Goal: Task Accomplishment & Management: Complete application form

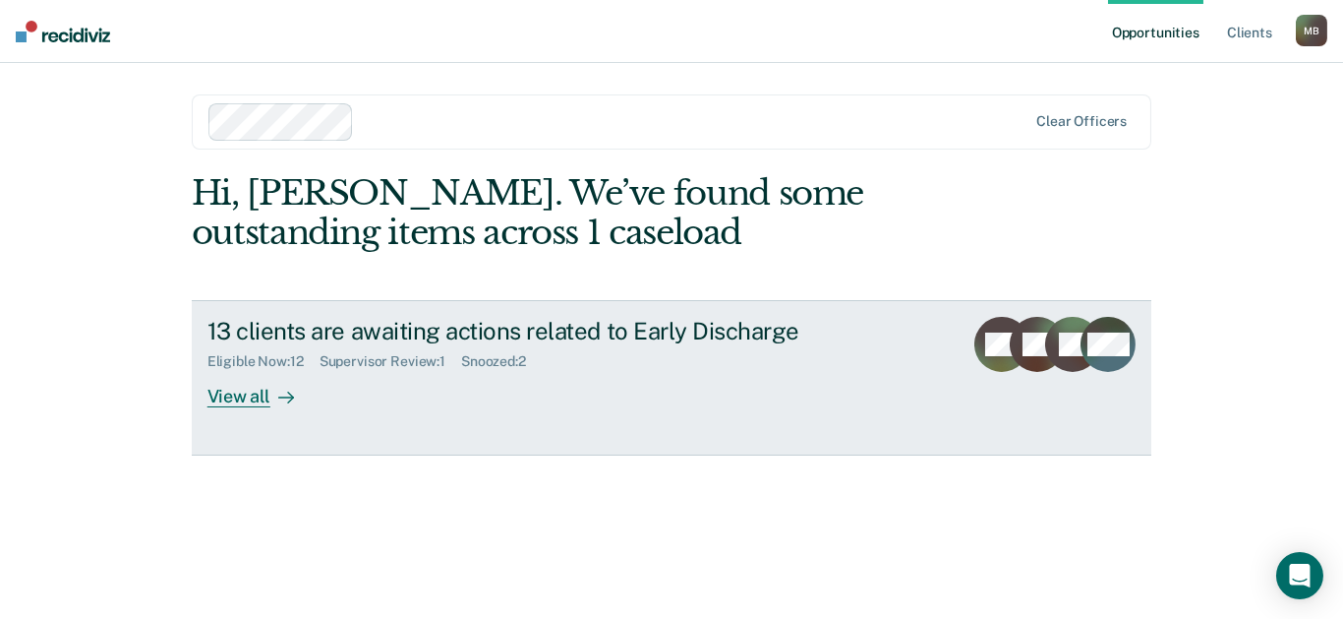
click at [276, 408] on div "View all" at bounding box center [262, 389] width 110 height 38
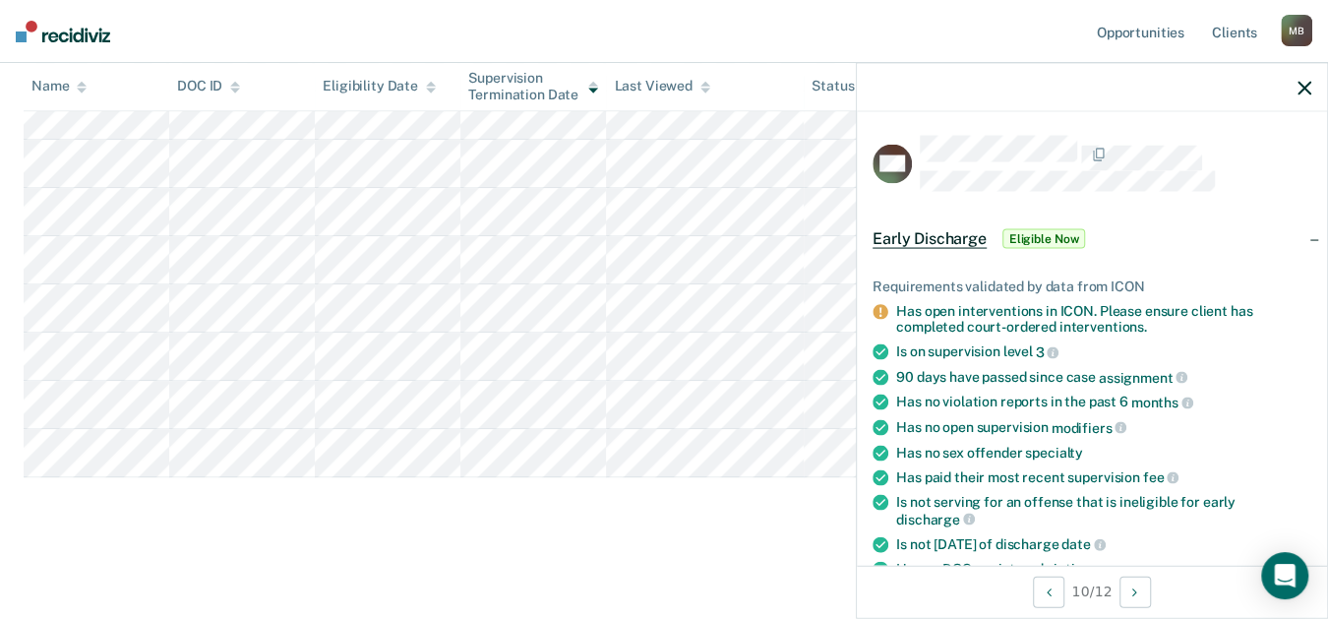
scroll to position [108, 0]
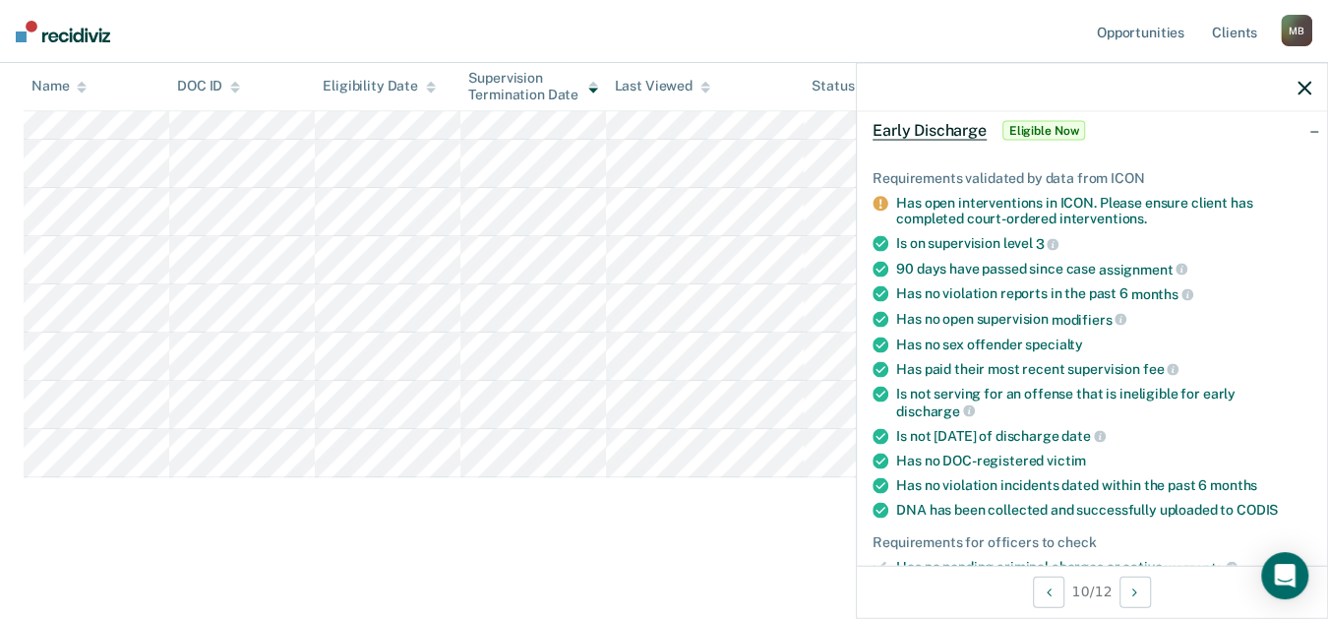
click at [1002, 140] on span "Eligible Now" at bounding box center [1044, 130] width 84 height 20
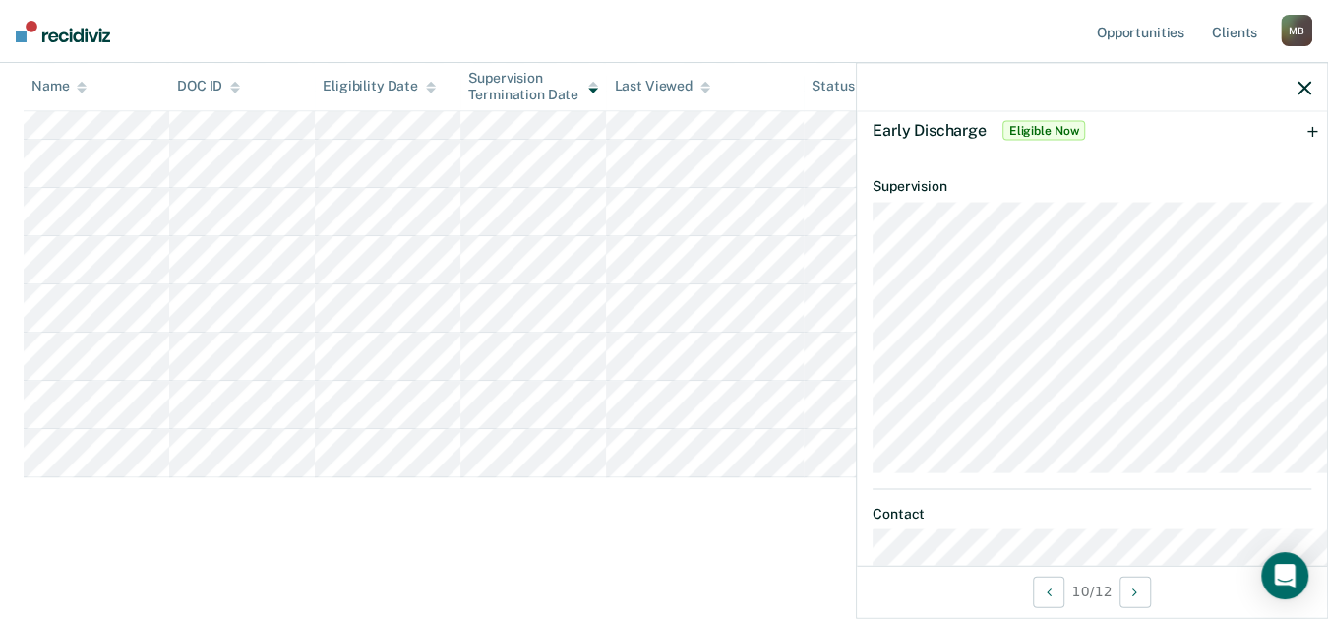
click at [1002, 140] on span "Eligible Now" at bounding box center [1044, 130] width 84 height 20
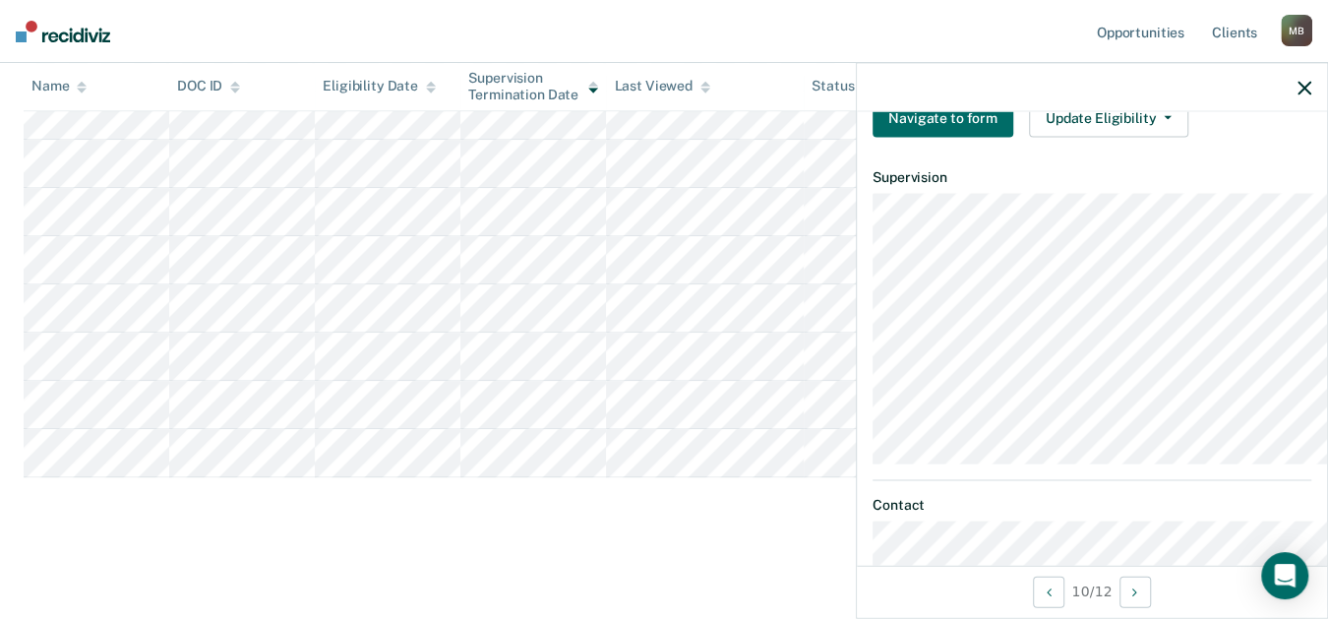
scroll to position [873, 0]
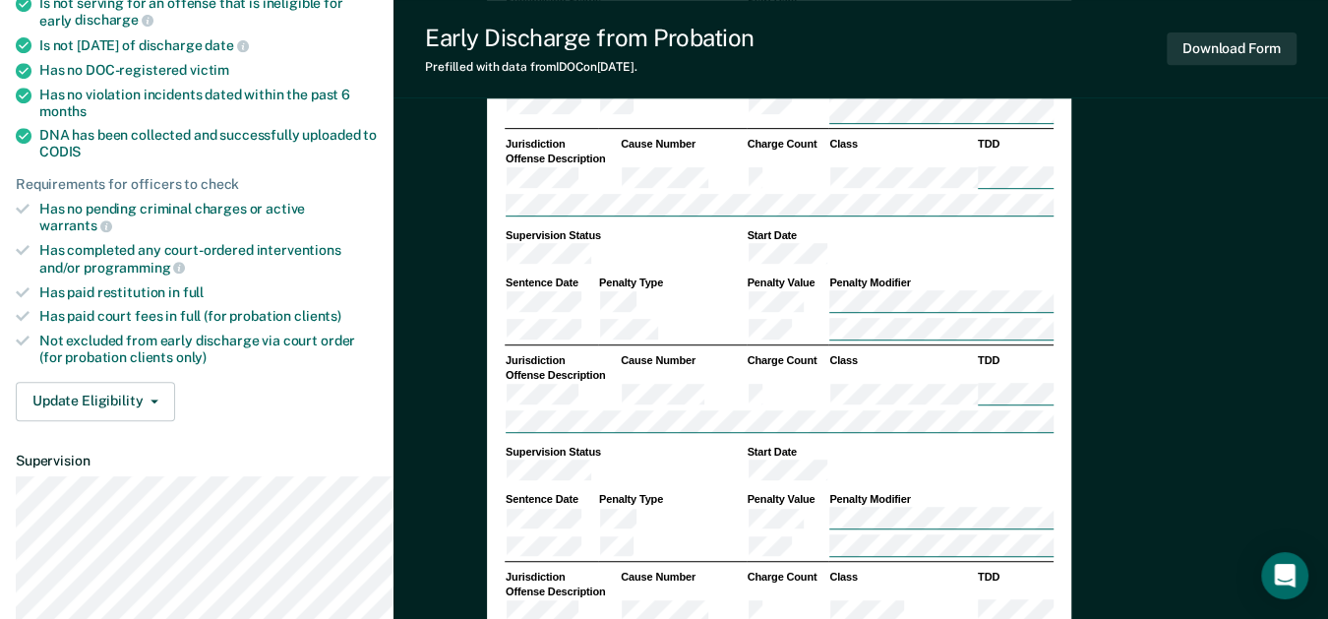
scroll to position [656, 0]
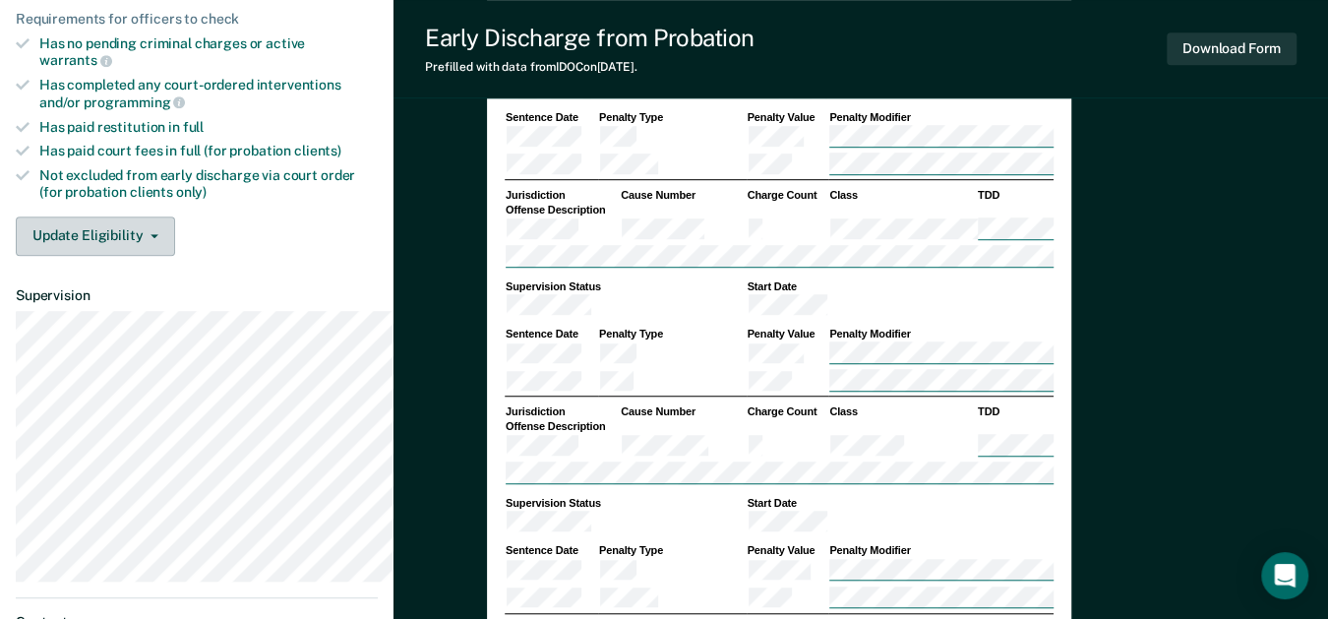
click at [146, 256] on button "Update Eligibility" at bounding box center [95, 235] width 159 height 39
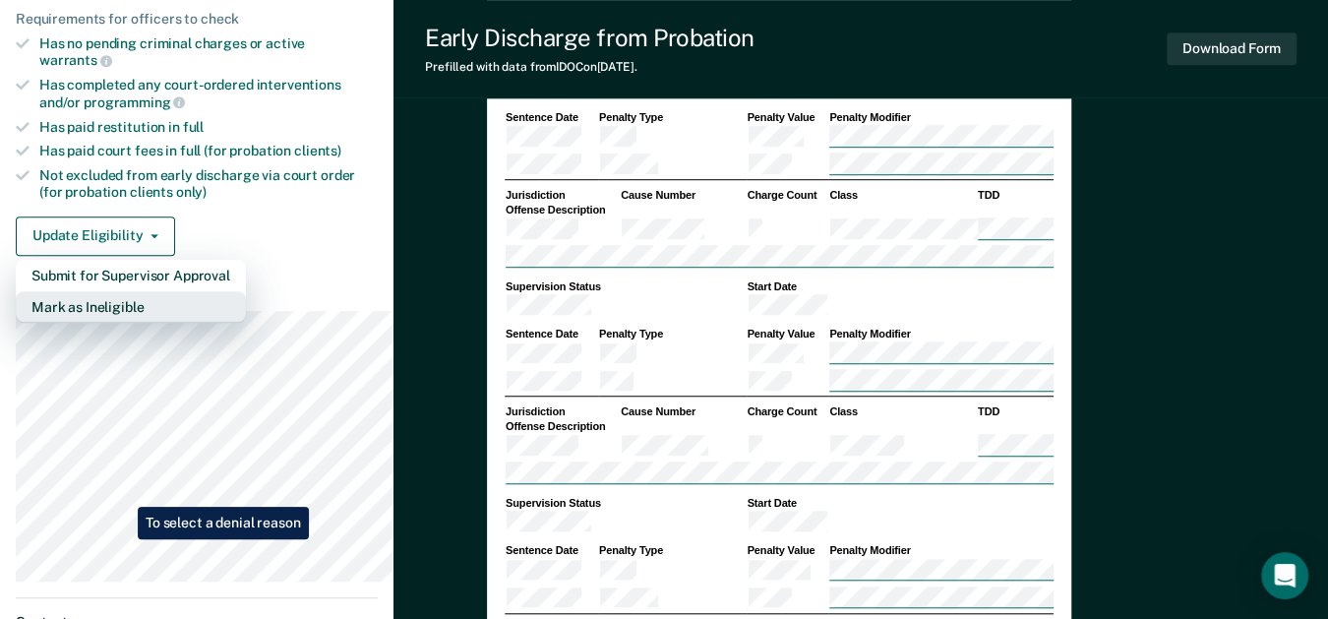
click at [123, 323] on button "Mark as Ineligible" at bounding box center [131, 306] width 230 height 31
type textarea "x"
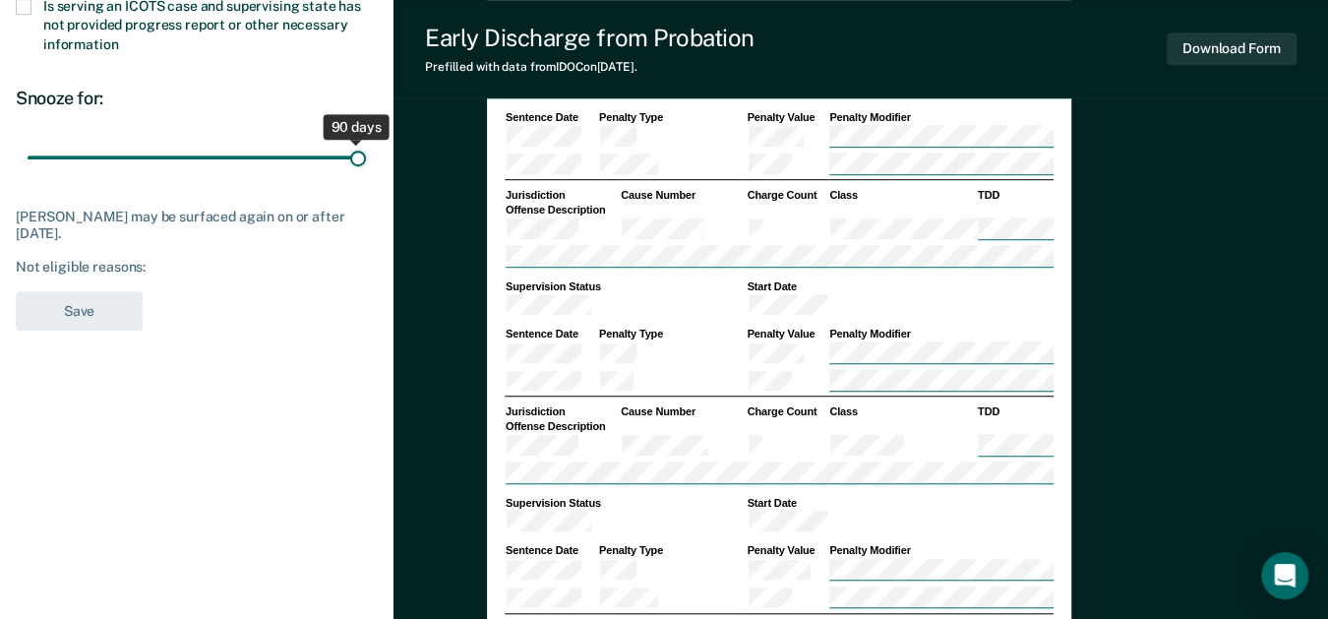
drag, startPoint x: 171, startPoint y: 340, endPoint x: 453, endPoint y: 346, distance: 282.3
type input "90"
click at [366, 174] on input "range" at bounding box center [197, 157] width 338 height 34
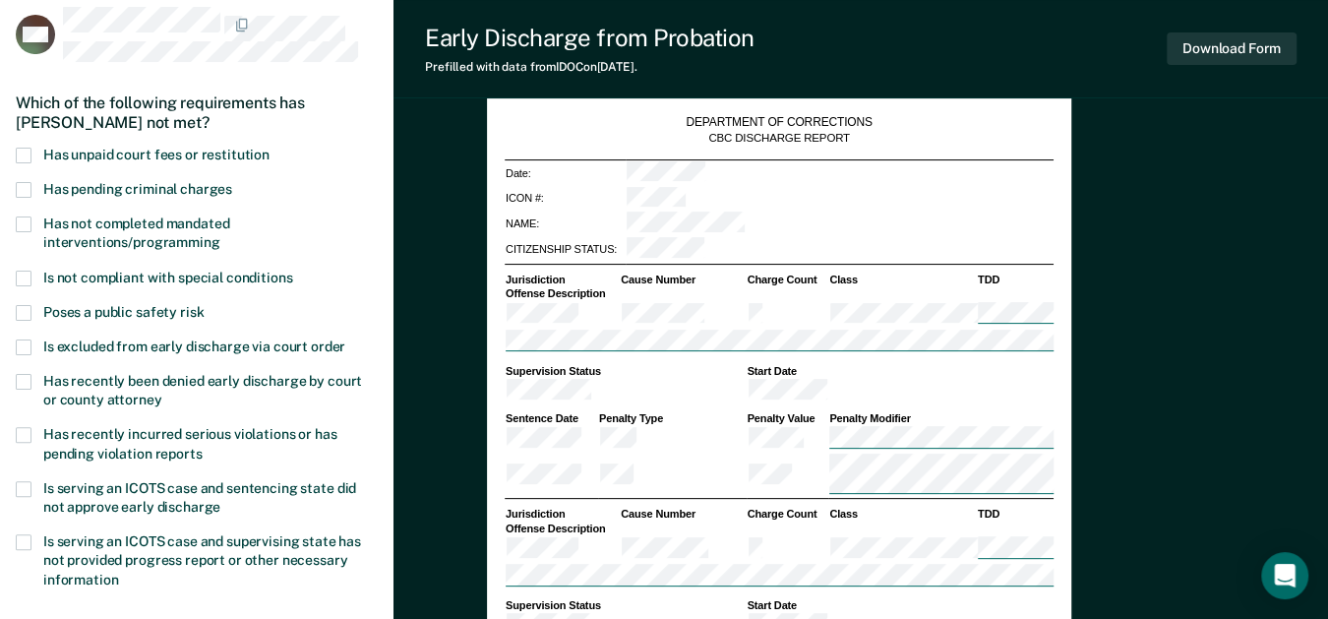
scroll to position [0, 0]
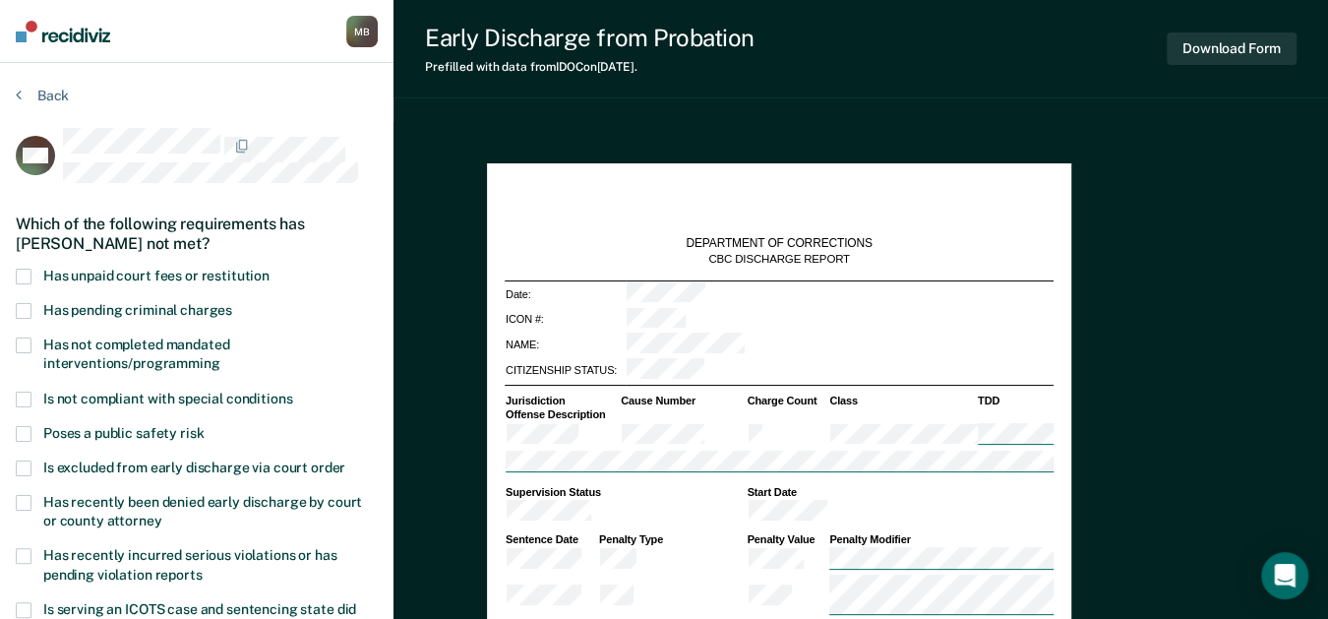
drag, startPoint x: 27, startPoint y: 315, endPoint x: 24, endPoint y: 326, distance: 12.2
click at [26, 284] on span at bounding box center [24, 276] width 16 height 16
click at [269, 268] on input "Has unpaid court fees or restitution" at bounding box center [269, 268] width 0 height 0
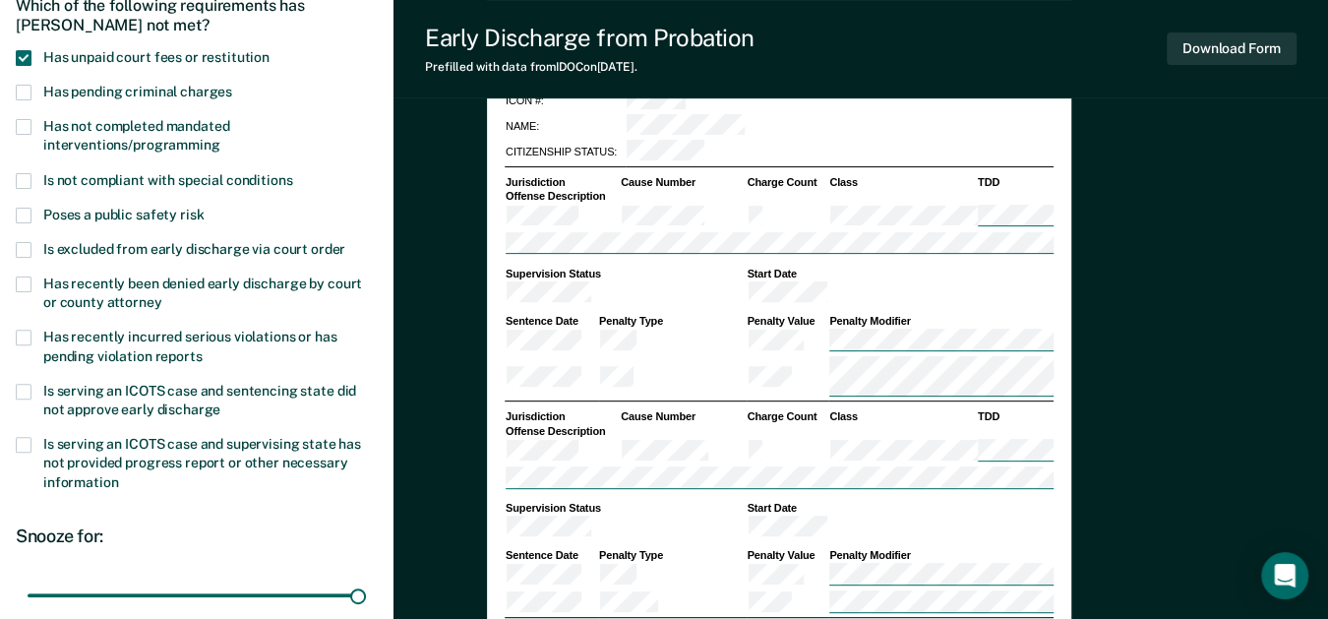
click at [26, 100] on span at bounding box center [24, 93] width 16 height 16
click at [232, 85] on input "Has pending criminal charges" at bounding box center [232, 85] width 0 height 0
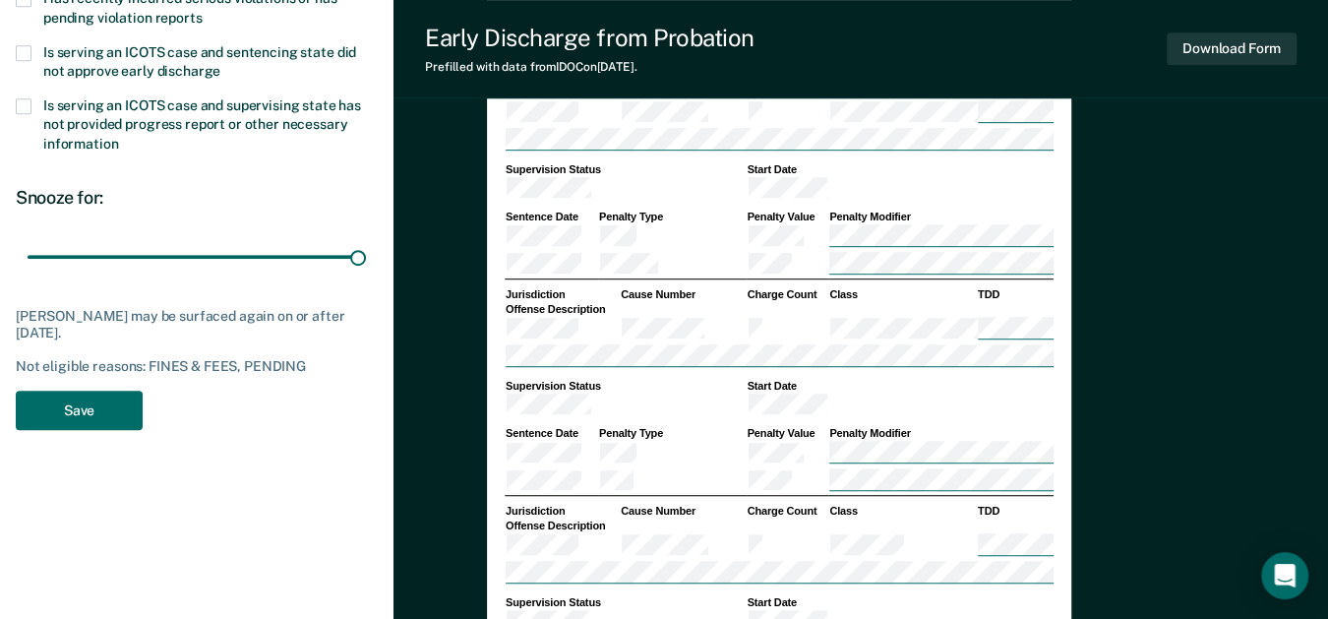
scroll to position [656, 0]
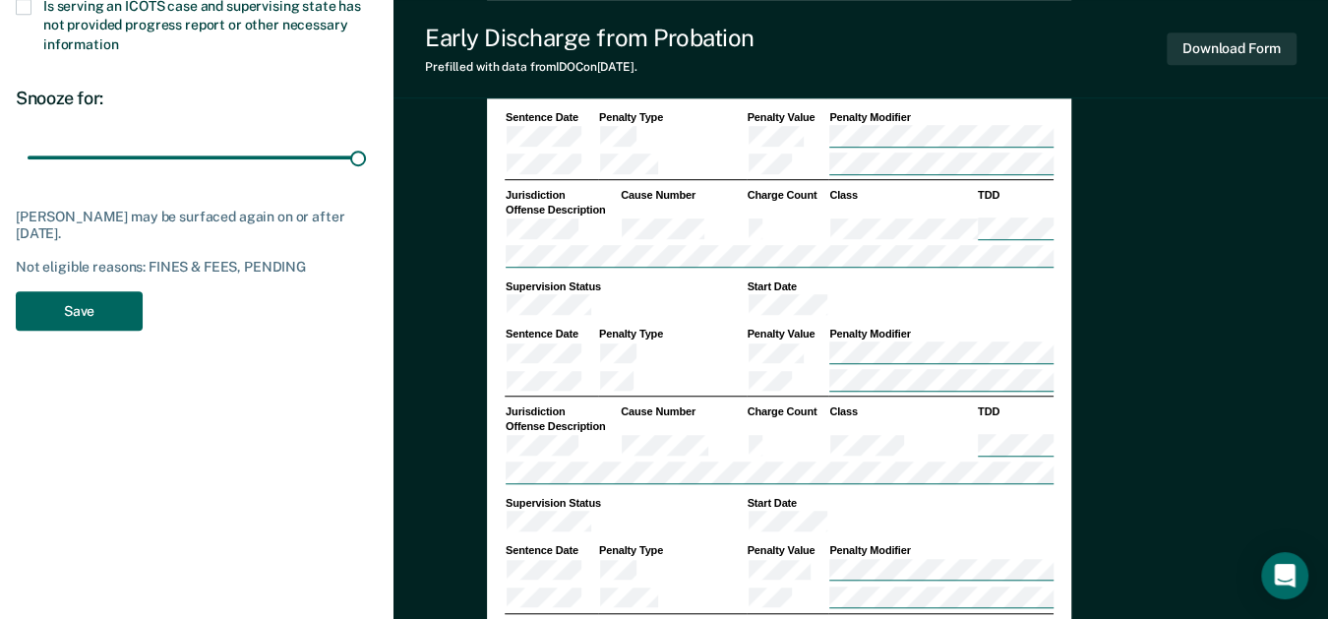
click at [89, 331] on button "Save" at bounding box center [79, 311] width 127 height 40
type textarea "x"
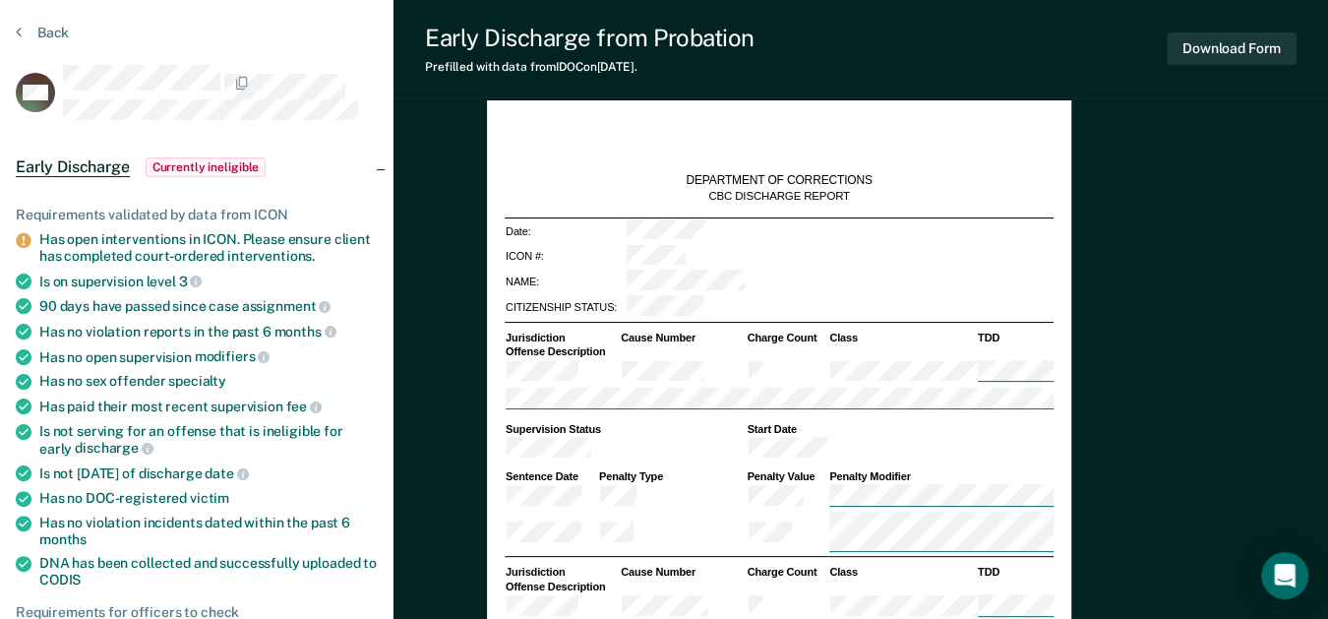
scroll to position [0, 0]
